Goal: Navigation & Orientation: Go to known website

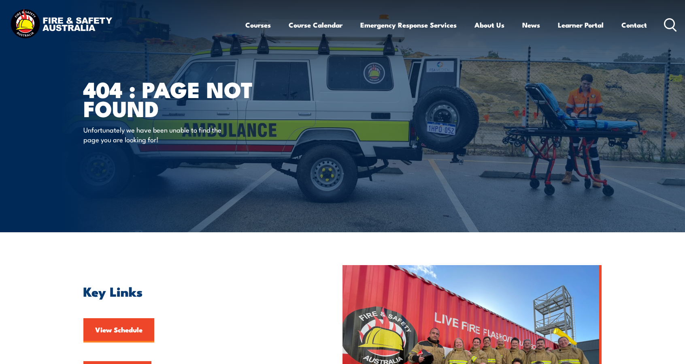
click at [673, 23] on icon at bounding box center [670, 24] width 13 height 13
click at [668, 25] on icon at bounding box center [670, 24] width 13 height 13
click at [665, 23] on circle at bounding box center [670, 24] width 10 height 10
click at [75, 29] on img at bounding box center [61, 24] width 106 height 35
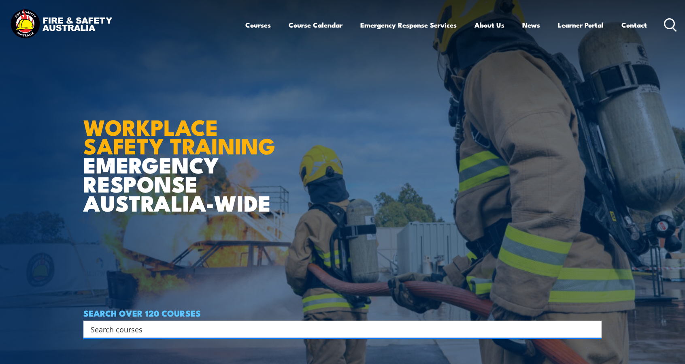
click at [669, 24] on icon at bounding box center [670, 24] width 13 height 13
